Goal: Information Seeking & Learning: Learn about a topic

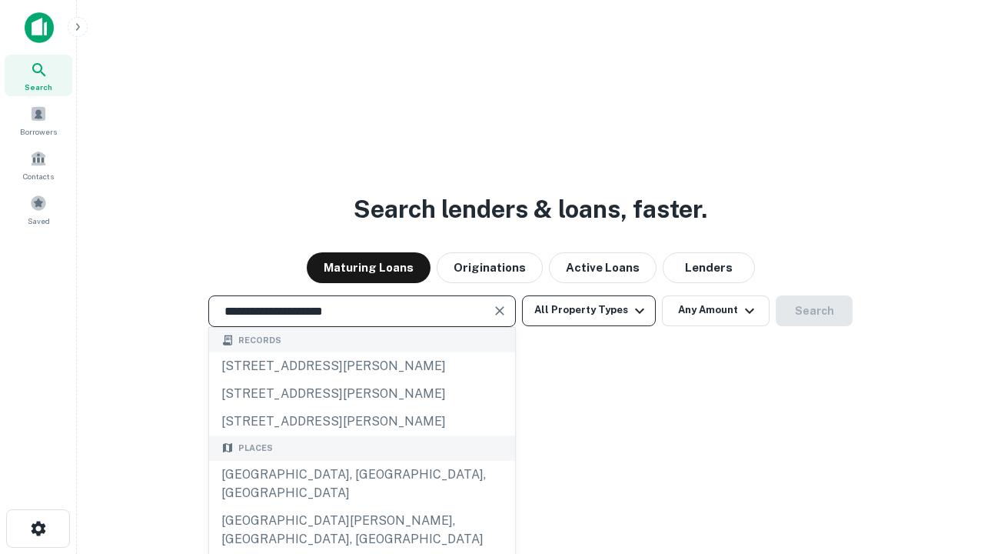
click at [361, 507] on div "[GEOGRAPHIC_DATA], [GEOGRAPHIC_DATA], [GEOGRAPHIC_DATA]" at bounding box center [362, 484] width 306 height 46
click at [589, 310] on button "All Property Types" at bounding box center [589, 310] width 134 height 31
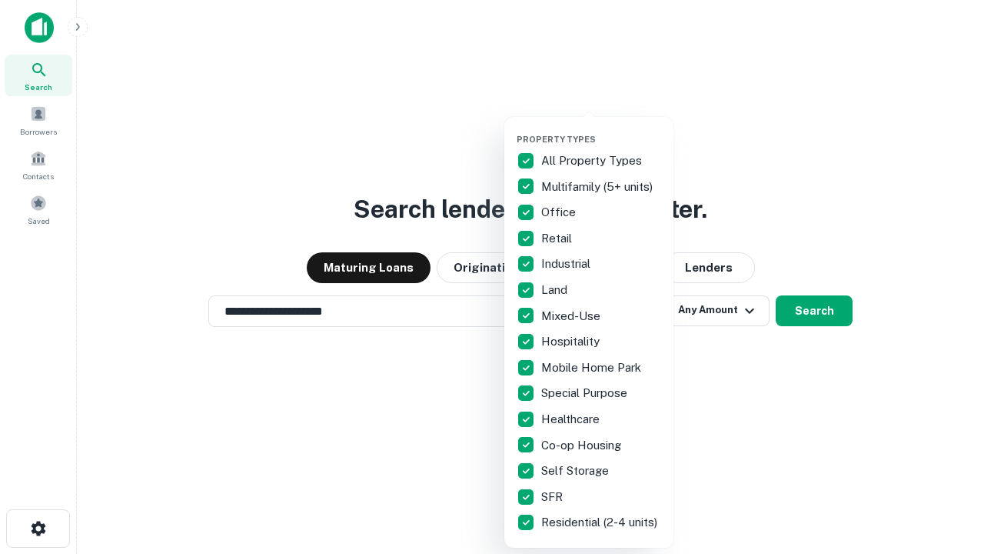
type input "**********"
click at [601, 129] on button "button" at bounding box center [601, 129] width 169 height 1
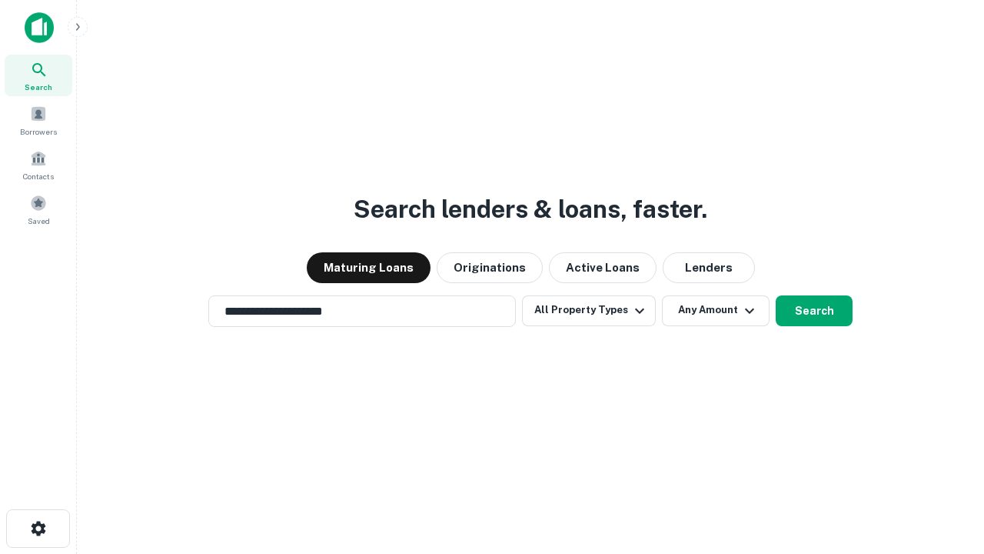
scroll to position [9, 185]
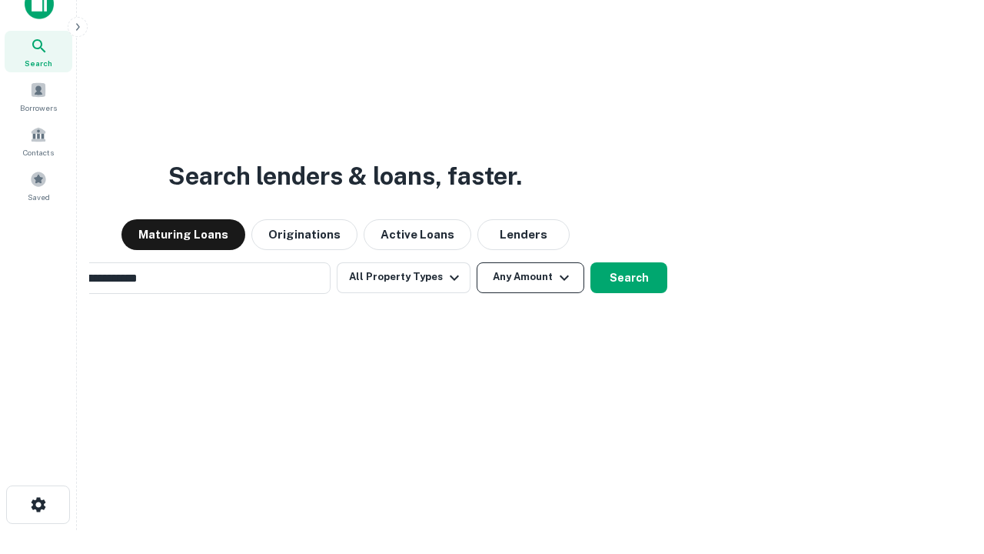
click at [477, 262] on button "Any Amount" at bounding box center [531, 277] width 108 height 31
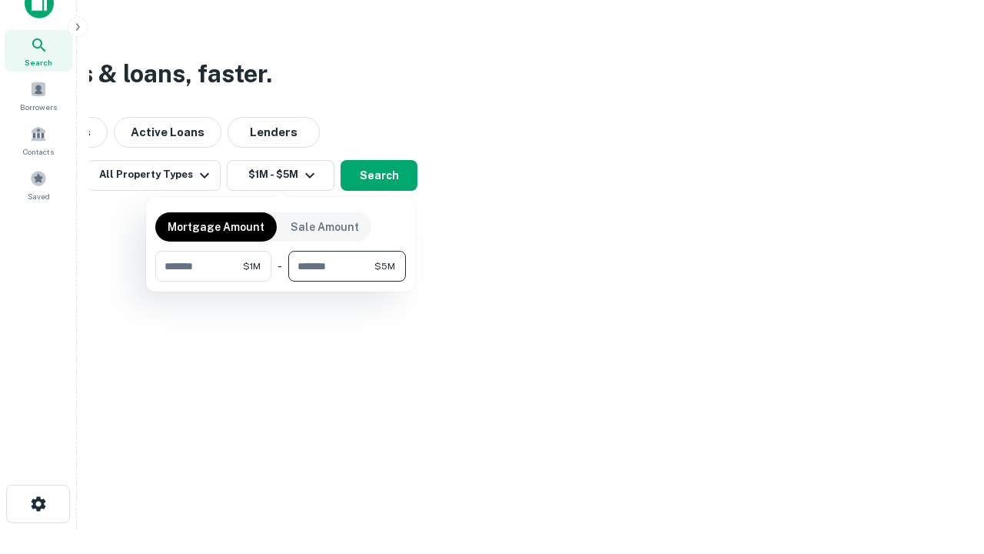
type input "*******"
click at [281, 281] on button "button" at bounding box center [280, 281] width 251 height 1
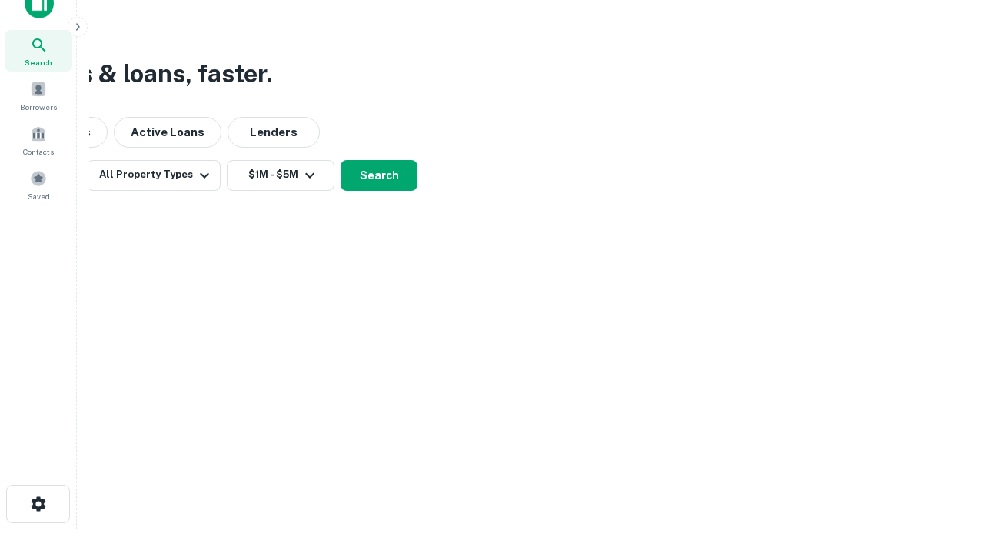
scroll to position [9, 284]
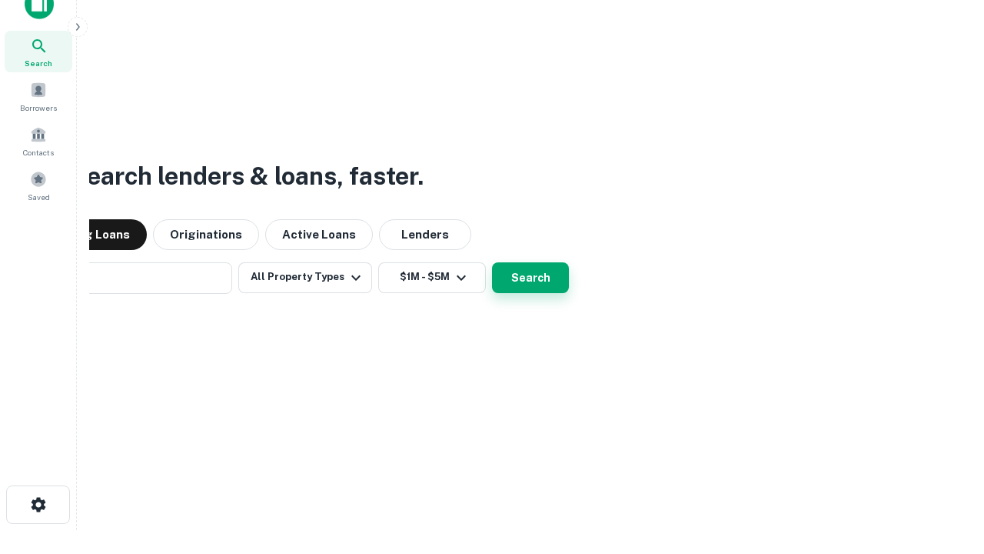
click at [492, 262] on button "Search" at bounding box center [530, 277] width 77 height 31
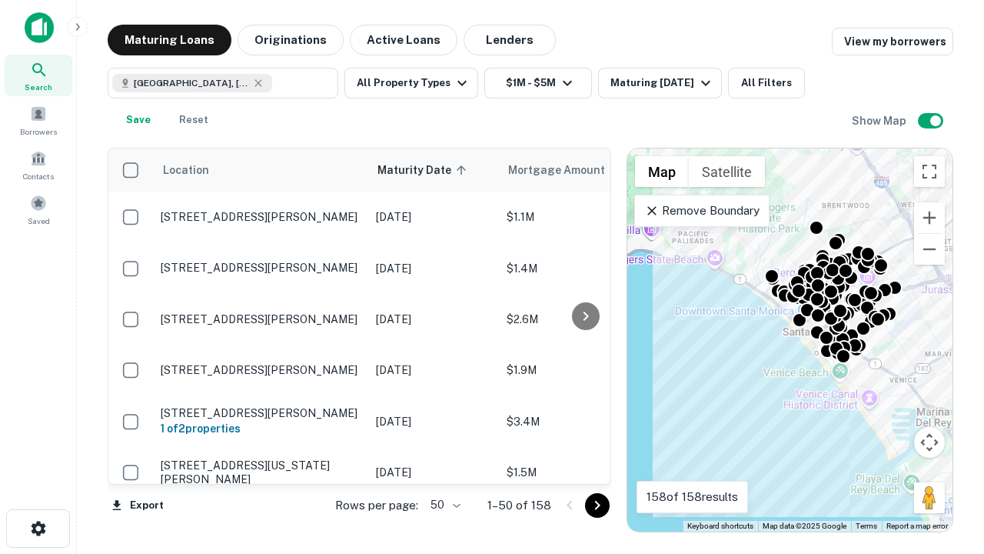
click at [443, 504] on body "Search Borrowers Contacts Saved Maturing Loans Originations Active Loans Lender…" at bounding box center [492, 277] width 984 height 554
click at [444, 466] on li "25" at bounding box center [443, 466] width 45 height 28
click at [597, 504] on icon "Go to next page" at bounding box center [597, 505] width 18 height 18
